Goal: Task Accomplishment & Management: Complete application form

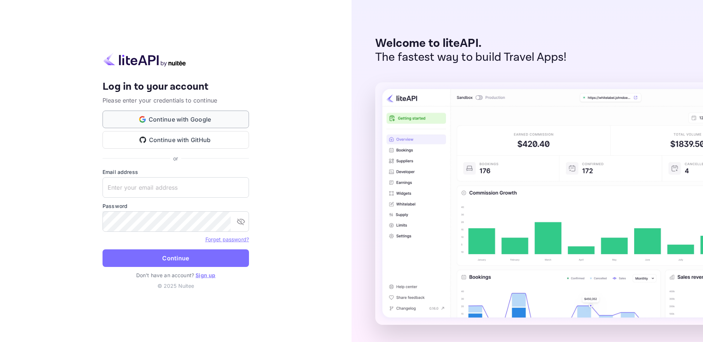
click at [191, 115] on button "Continue with Google" at bounding box center [175, 120] width 146 height 18
click at [206, 275] on link "Sign up" at bounding box center [205, 275] width 20 height 6
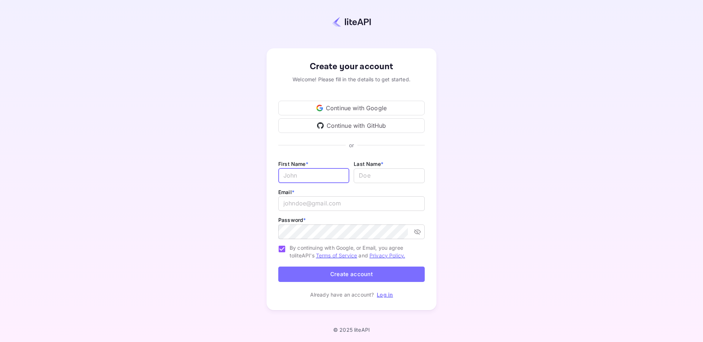
click at [322, 172] on input "Email *" at bounding box center [313, 175] width 71 height 15
type input "yassir"
type input "ettabti"
click at [329, 203] on input "email" at bounding box center [351, 203] width 146 height 15
type input "Y"
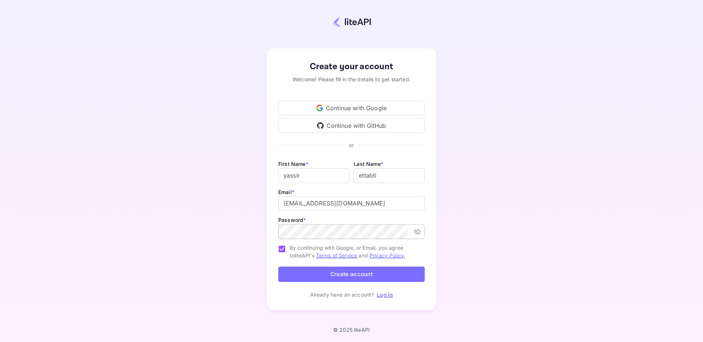
click at [409, 229] on div "​" at bounding box center [351, 231] width 146 height 15
click at [416, 232] on icon "toggle password visibility" at bounding box center [416, 231] width 7 height 7
click at [372, 206] on input "[EMAIL_ADDRESS][DOMAIN_NAME]" at bounding box center [351, 203] width 146 height 15
click at [319, 206] on input "[EMAIL_ADDRESS][DOMAIN_NAME]" at bounding box center [351, 203] width 146 height 15
type input "yassir.ettabti+connect@nuitee.com"
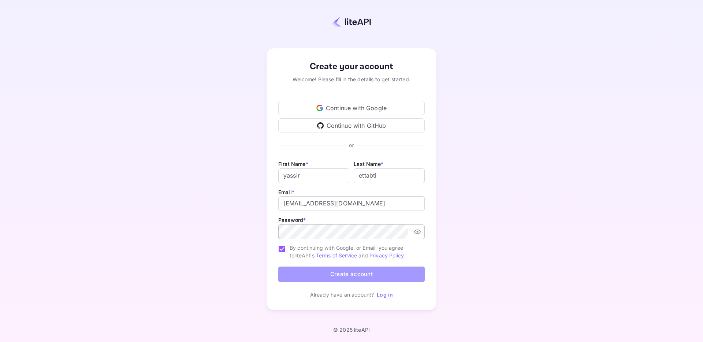
click at [351, 275] on button "Create account" at bounding box center [351, 274] width 146 height 16
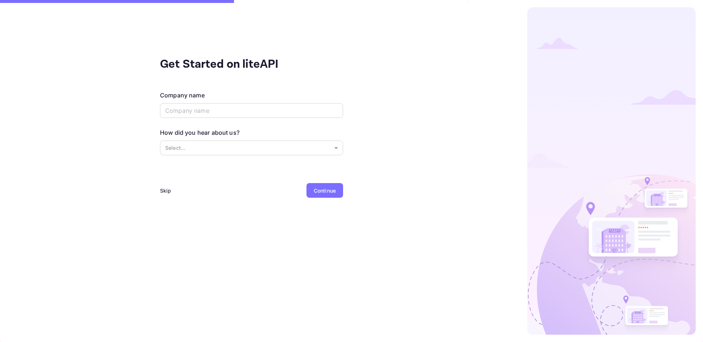
click at [332, 187] on div "Continue" at bounding box center [325, 191] width 22 height 8
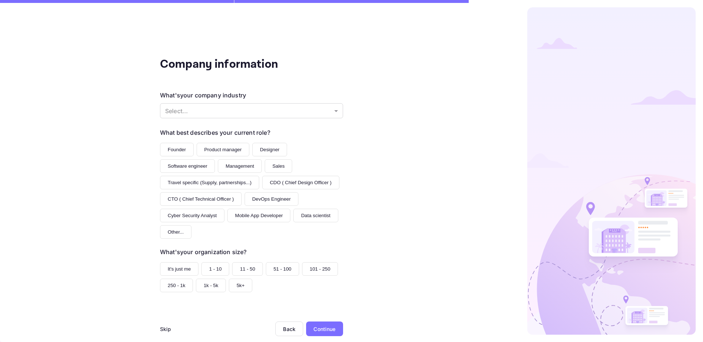
click at [332, 324] on div "Continue" at bounding box center [324, 328] width 37 height 15
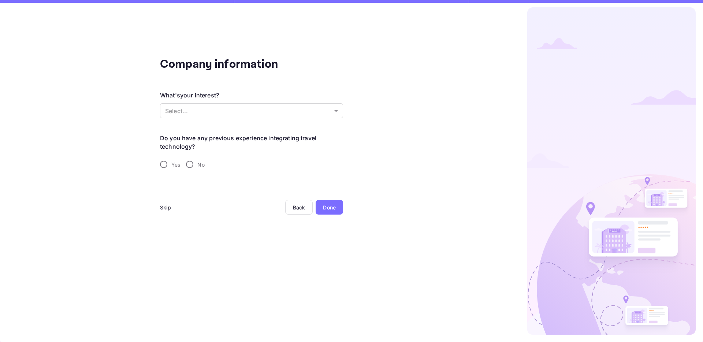
click at [333, 203] on div "Done" at bounding box center [329, 207] width 13 height 8
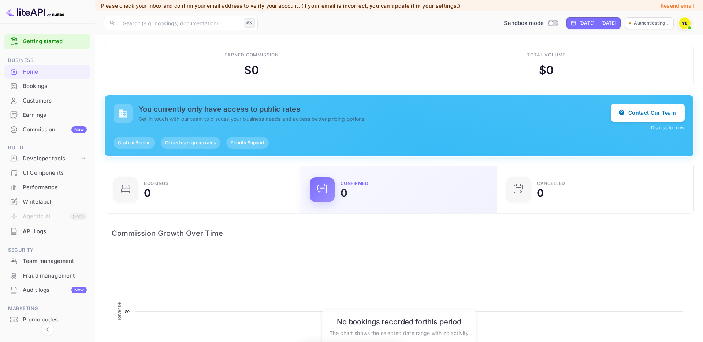
scroll to position [119, 192]
